Goal: Check status

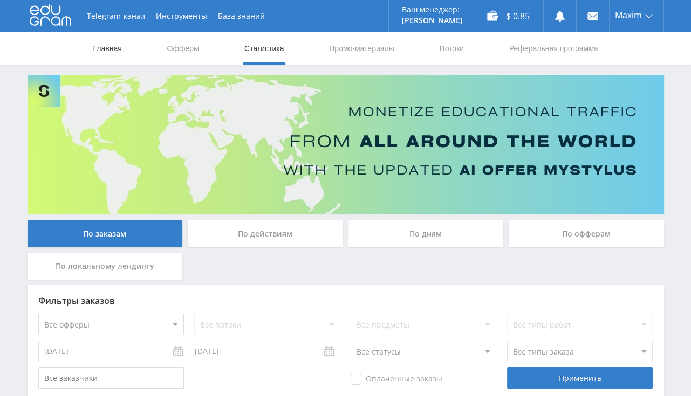
click at [96, 48] on link "Главная" at bounding box center [107, 48] width 31 height 32
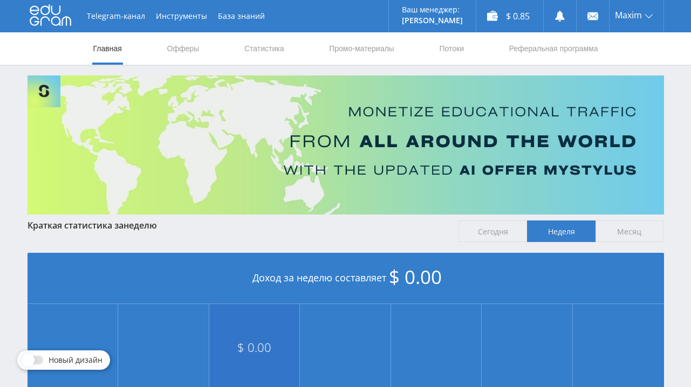
scroll to position [228, 0]
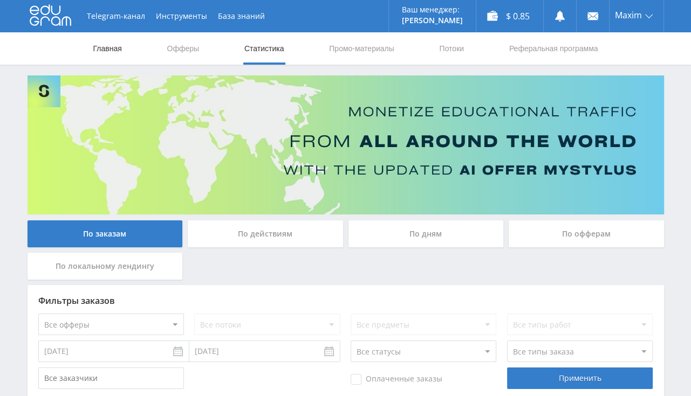
click at [114, 53] on link "Главная" at bounding box center [107, 48] width 31 height 32
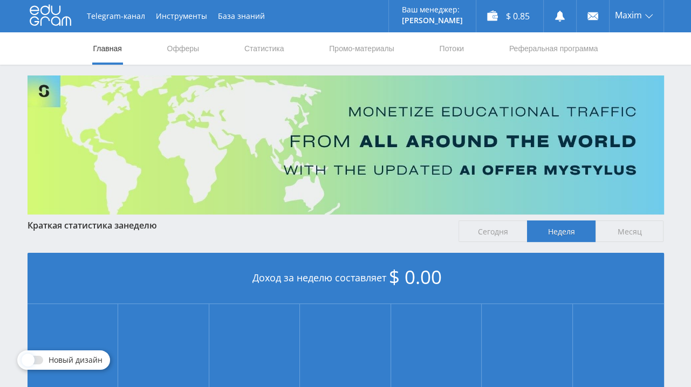
scroll to position [252, 0]
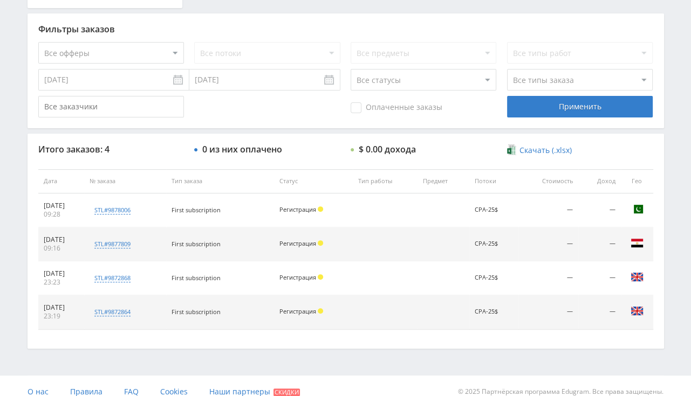
scroll to position [101, 0]
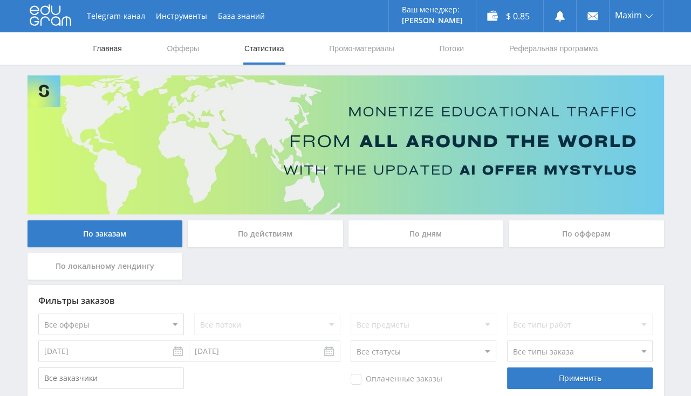
click at [107, 44] on link "Главная" at bounding box center [107, 48] width 31 height 32
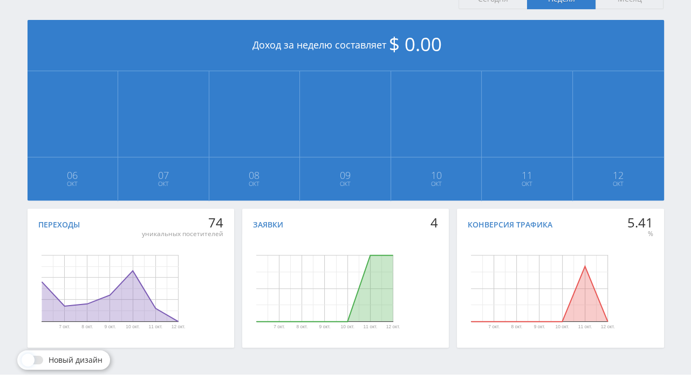
scroll to position [252, 0]
